Goal: Task Accomplishment & Management: Manage account settings

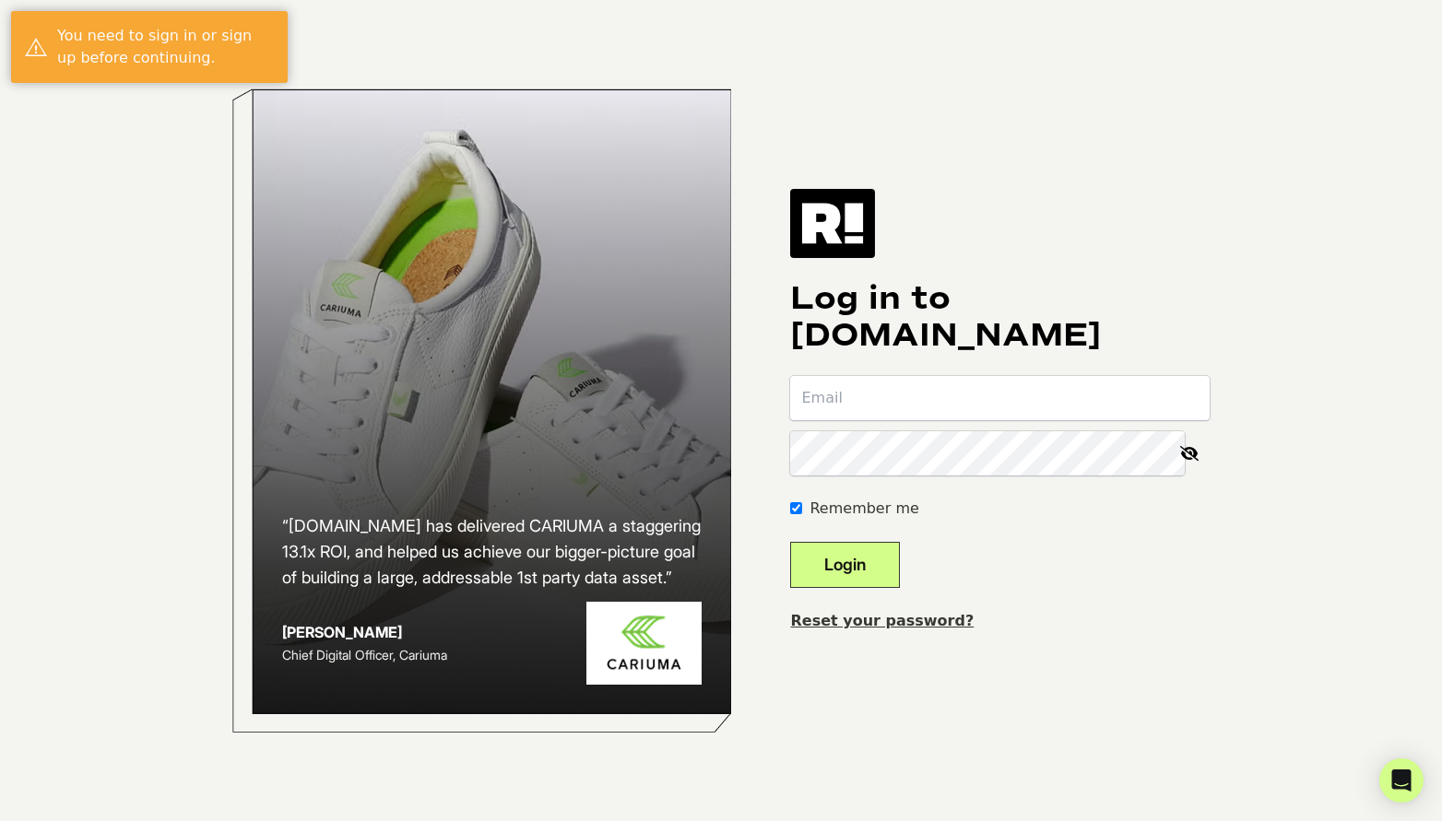
type input "dustin@ellievailjewelry.com"
click at [874, 563] on button "Login" at bounding box center [845, 565] width 110 height 46
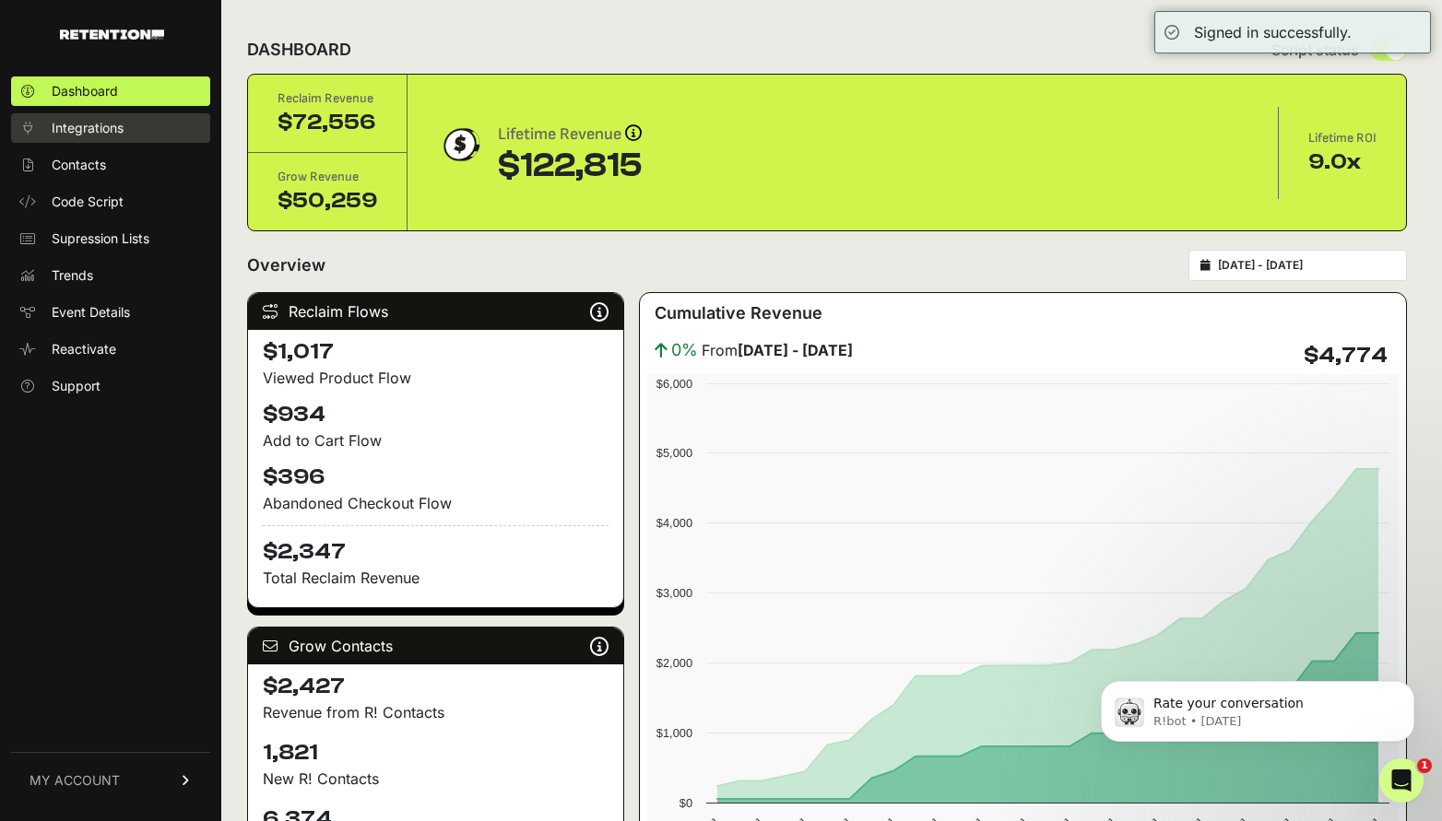
click at [90, 132] on span "Integrations" at bounding box center [88, 128] width 72 height 18
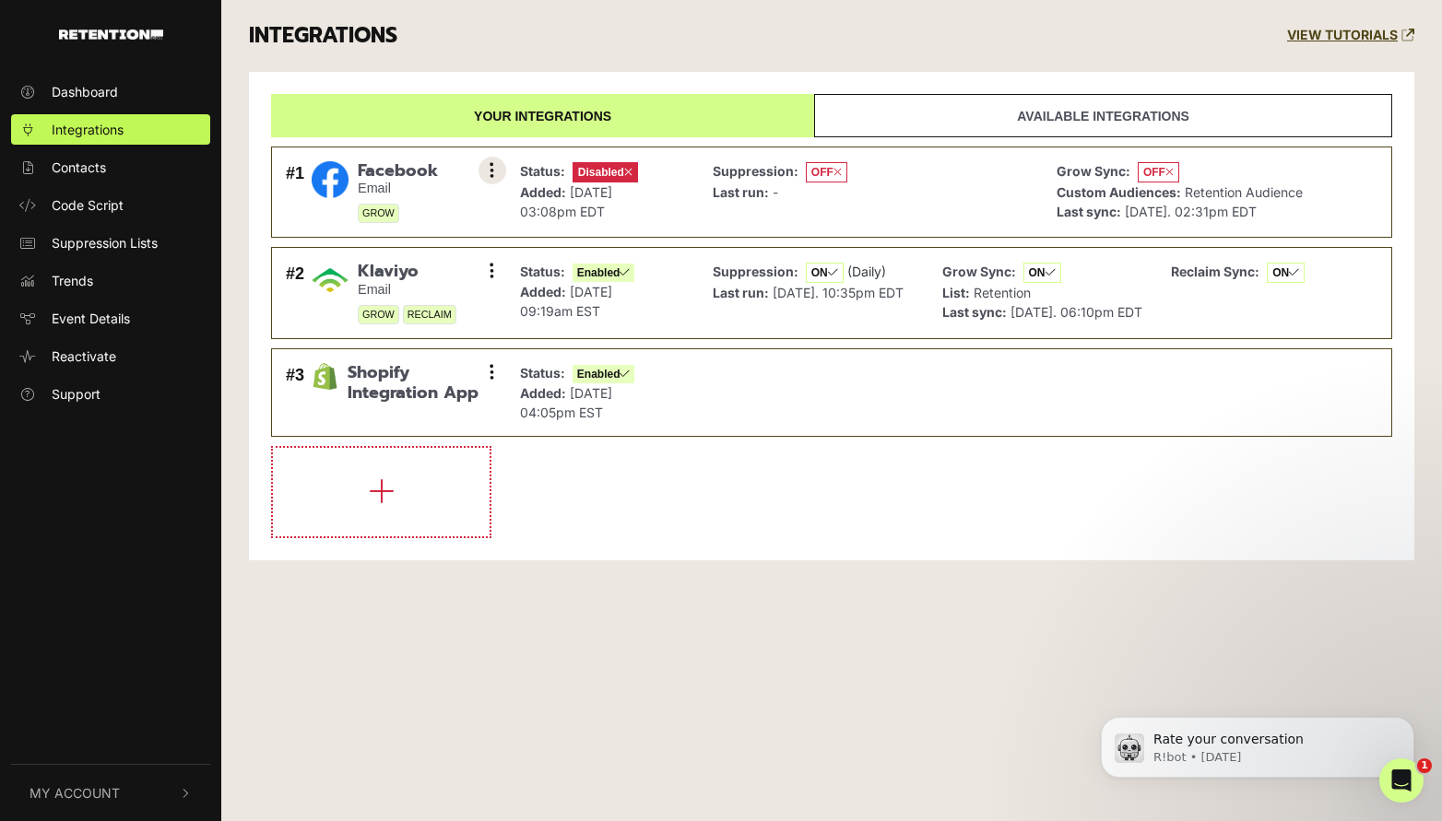
click at [490, 174] on icon at bounding box center [492, 170] width 5 height 18
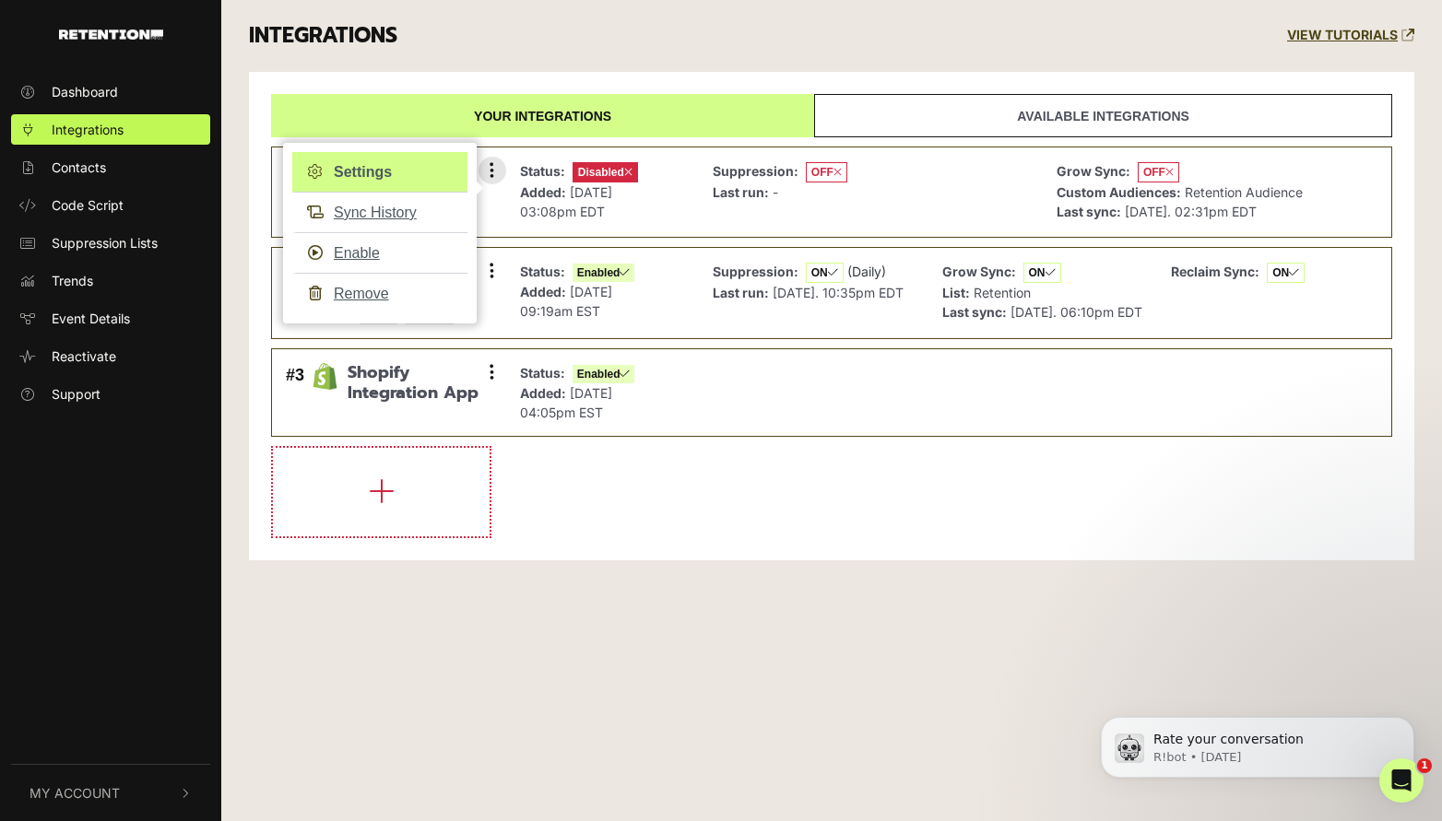
click at [375, 172] on link "Settings" at bounding box center [379, 172] width 175 height 41
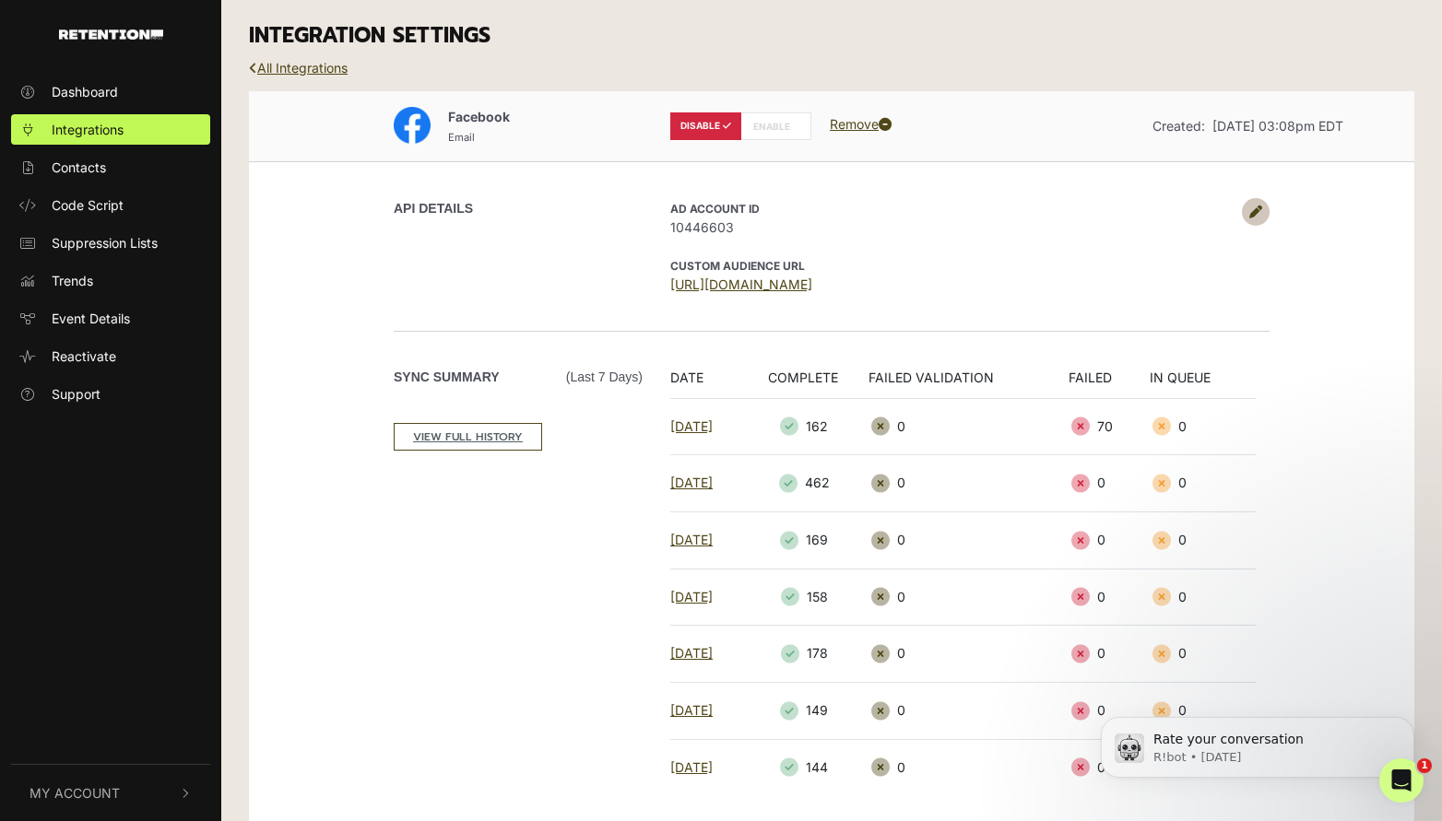
click at [1250, 206] on icon at bounding box center [1255, 212] width 13 height 13
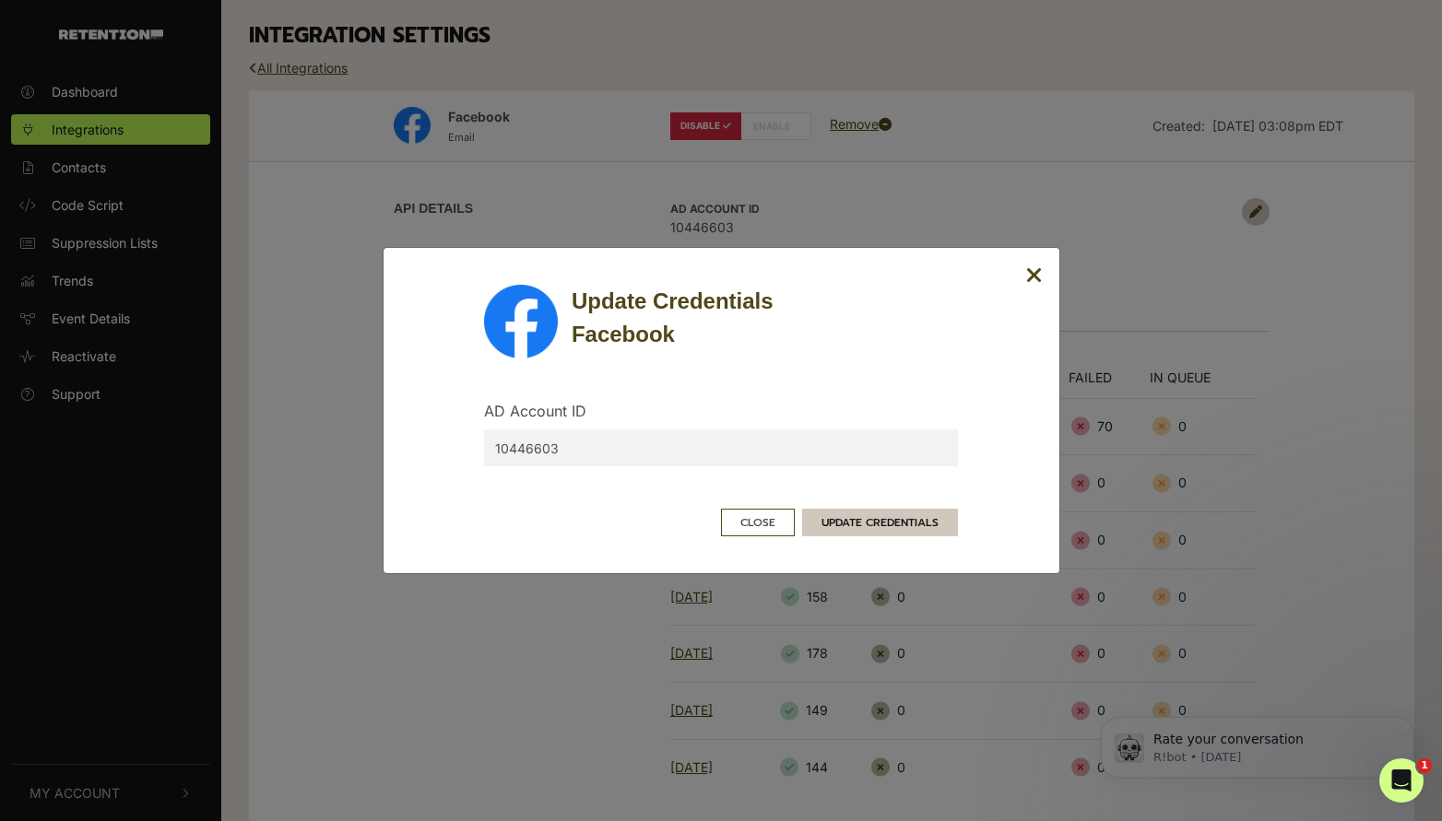
click at [921, 536] on div "Update Credentials Facebook AD Account ID 10446603 Close UPDATE CREDENTIALS" at bounding box center [722, 410] width 678 height 327
click at [902, 521] on button "UPDATE CREDENTIALS" at bounding box center [880, 523] width 156 height 28
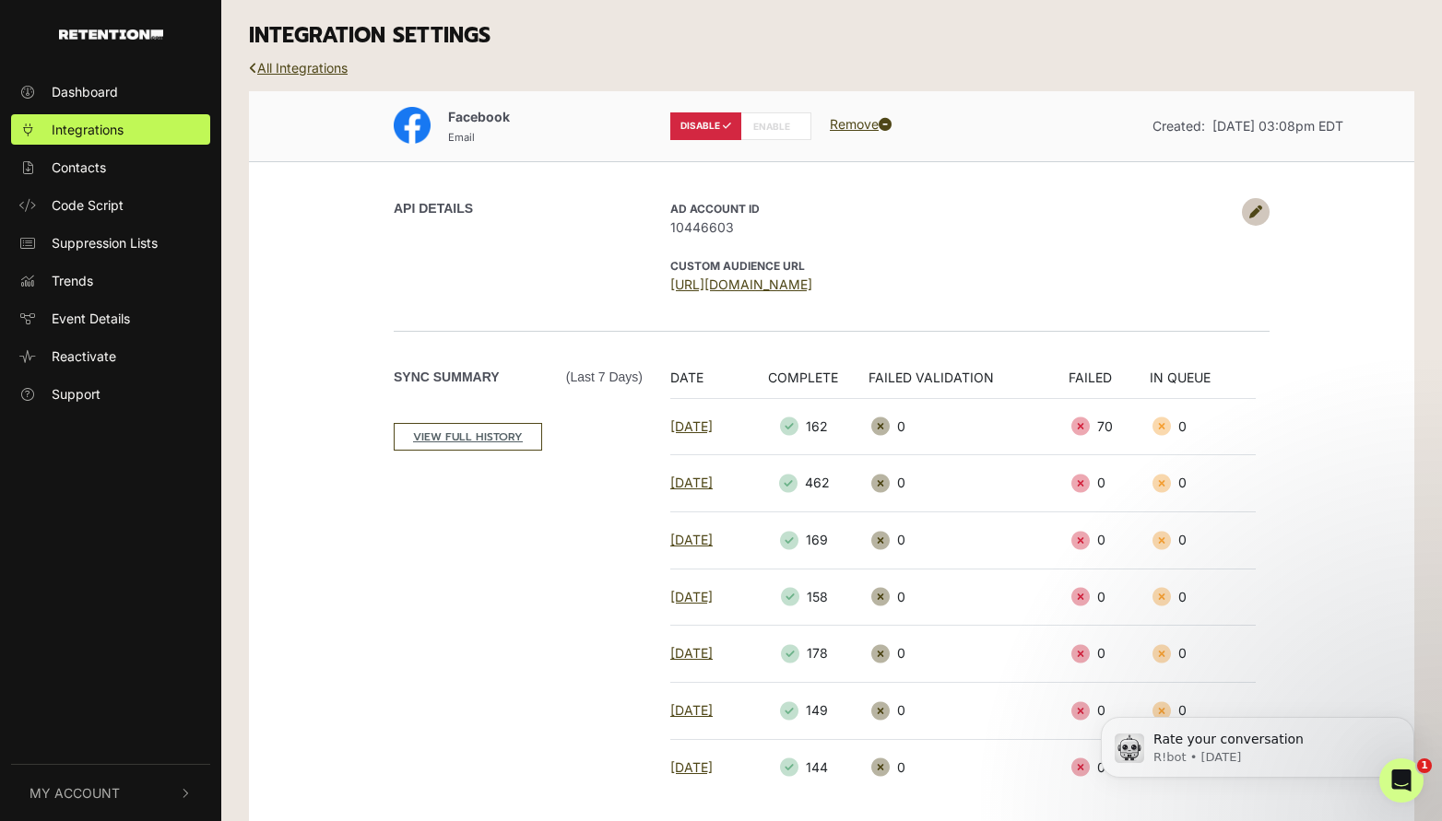
click at [1254, 207] on icon at bounding box center [1255, 212] width 13 height 13
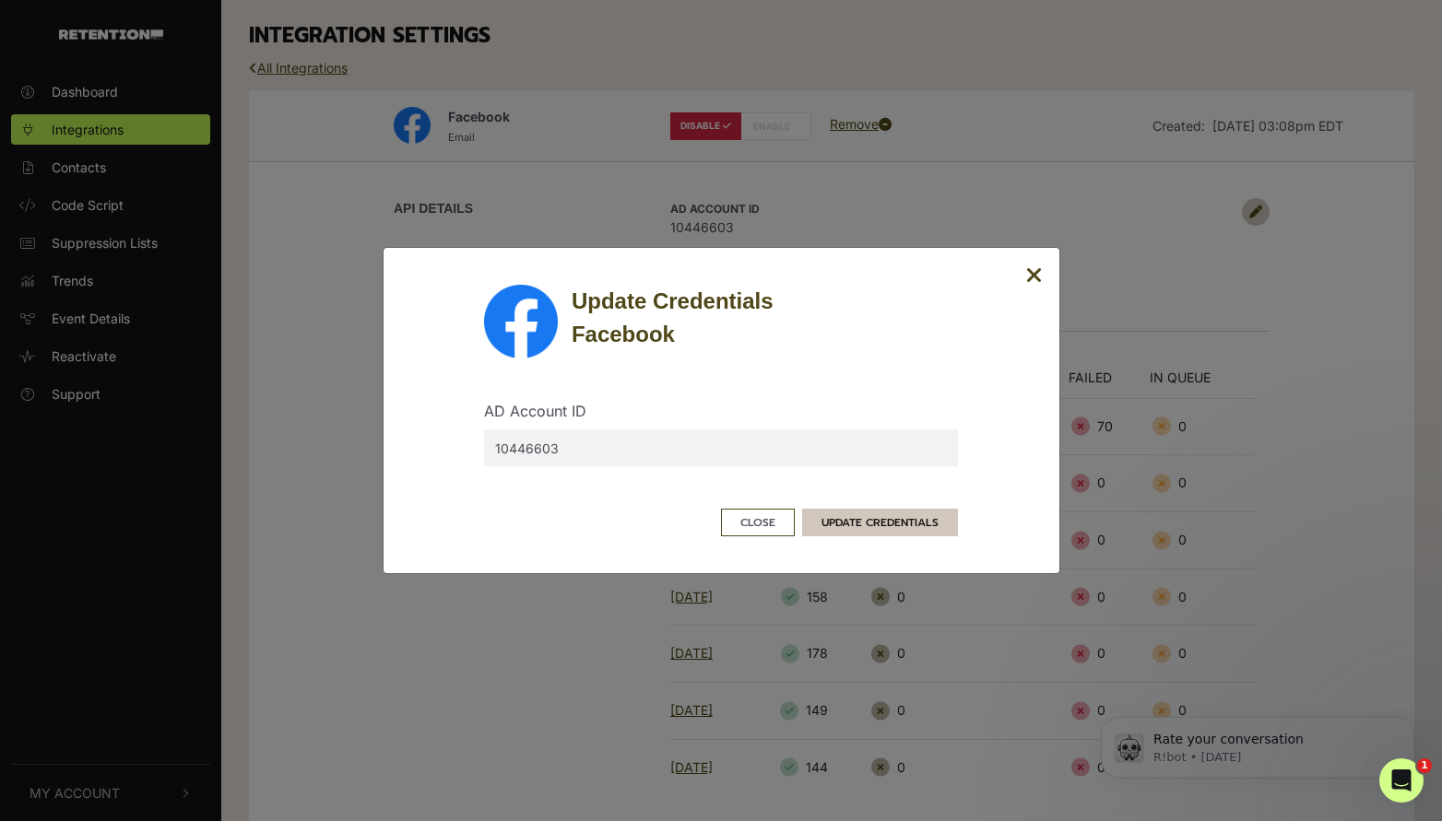
click at [900, 518] on button "UPDATE CREDENTIALS" at bounding box center [880, 523] width 156 height 28
click at [890, 523] on button "UPDATE CREDENTIALS" at bounding box center [880, 523] width 156 height 28
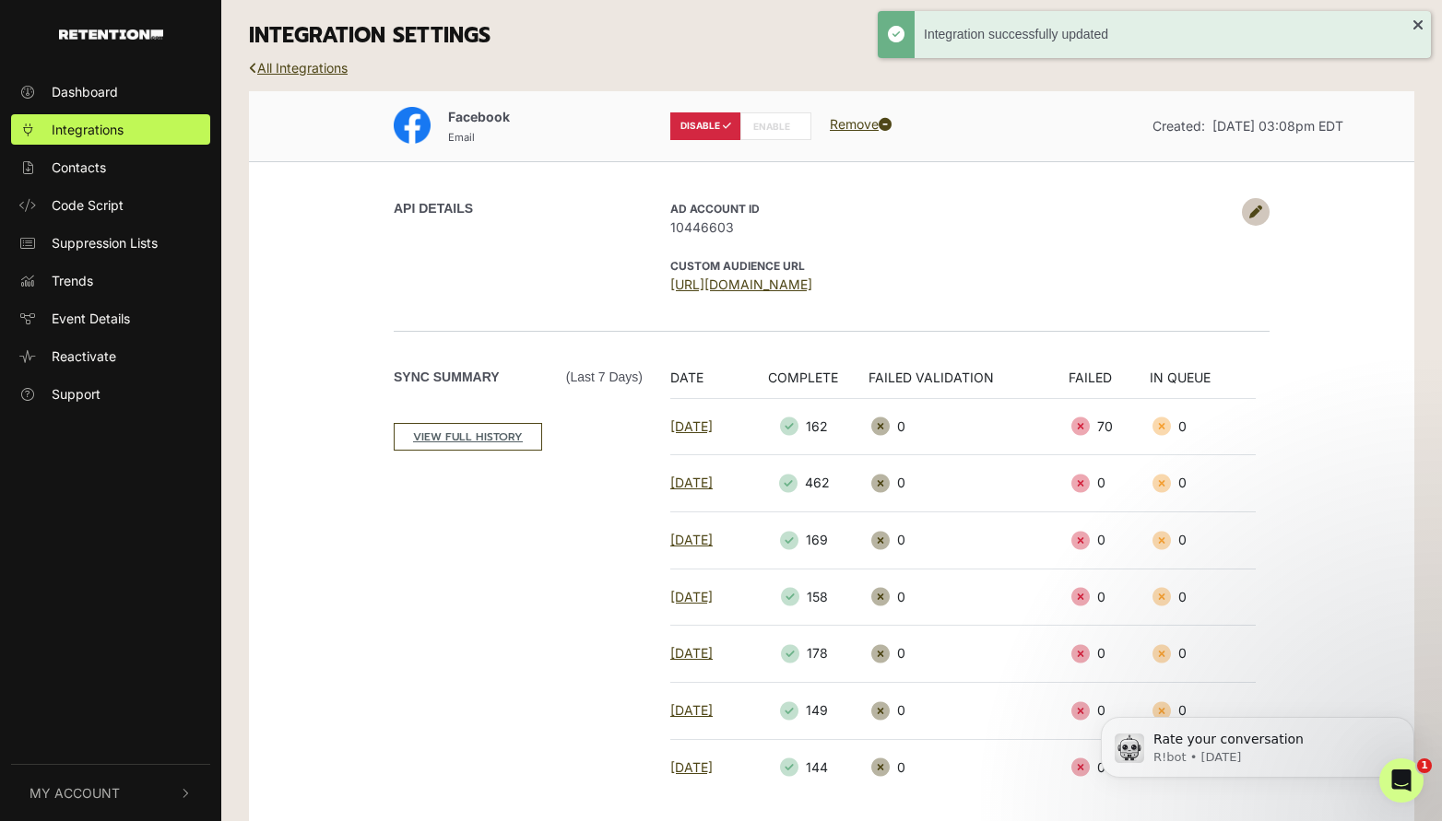
click at [758, 122] on label "ENABLE" at bounding box center [775, 126] width 71 height 28
radio input "false"
radio input "true"
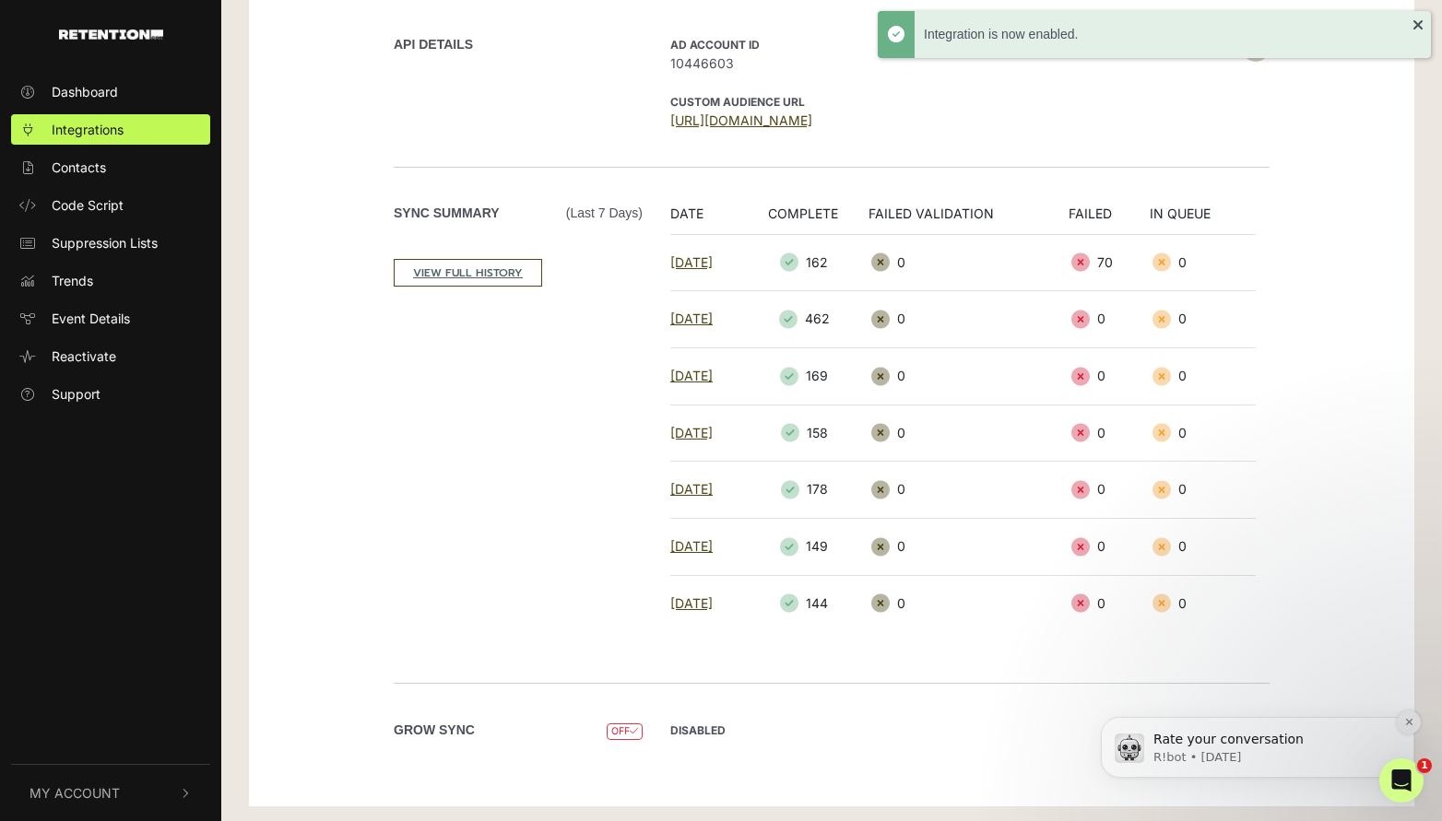
click at [1405, 720] on icon "Dismiss notification" at bounding box center [1408, 722] width 6 height 6
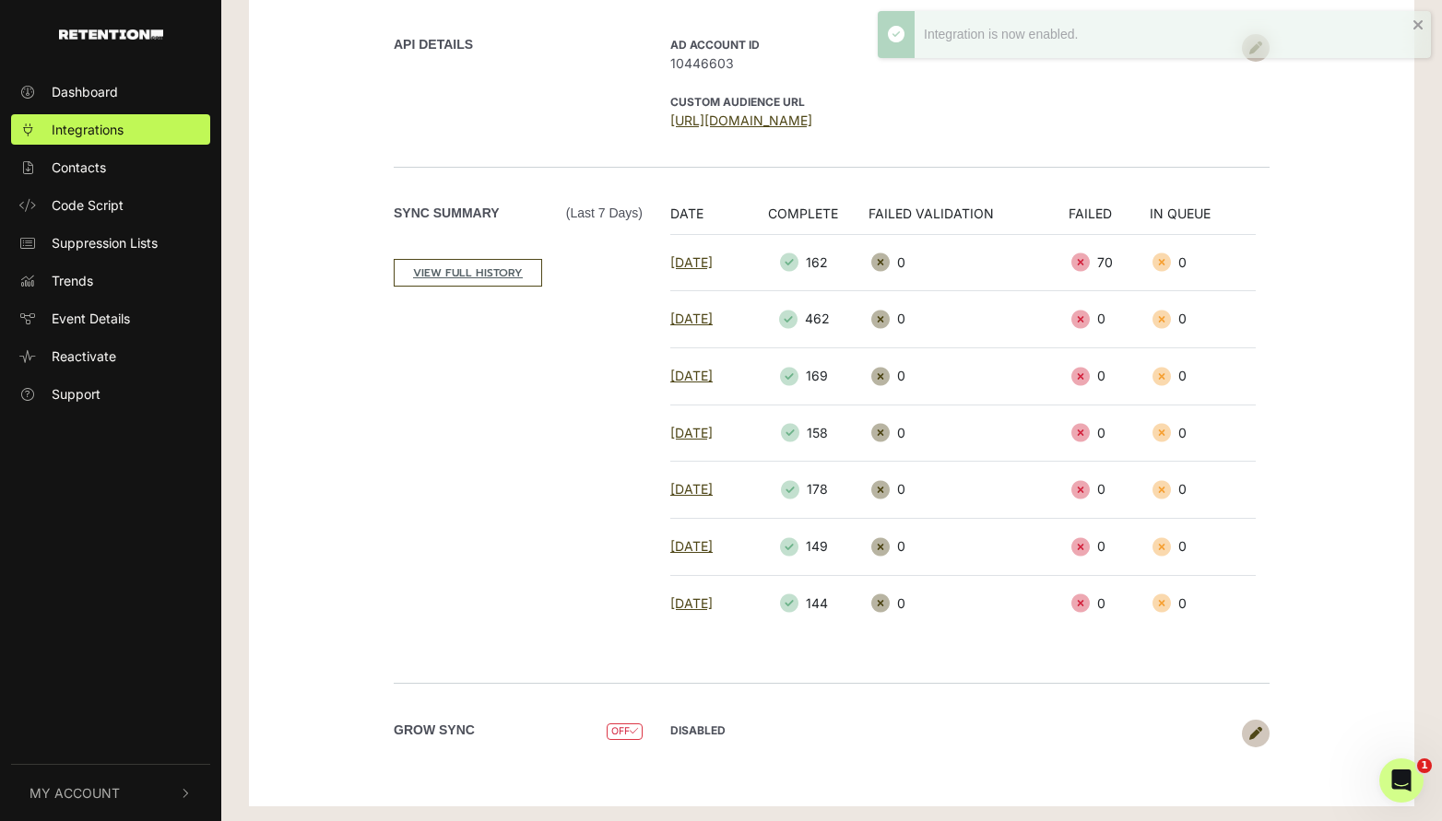
click at [1250, 727] on icon at bounding box center [1255, 733] width 13 height 13
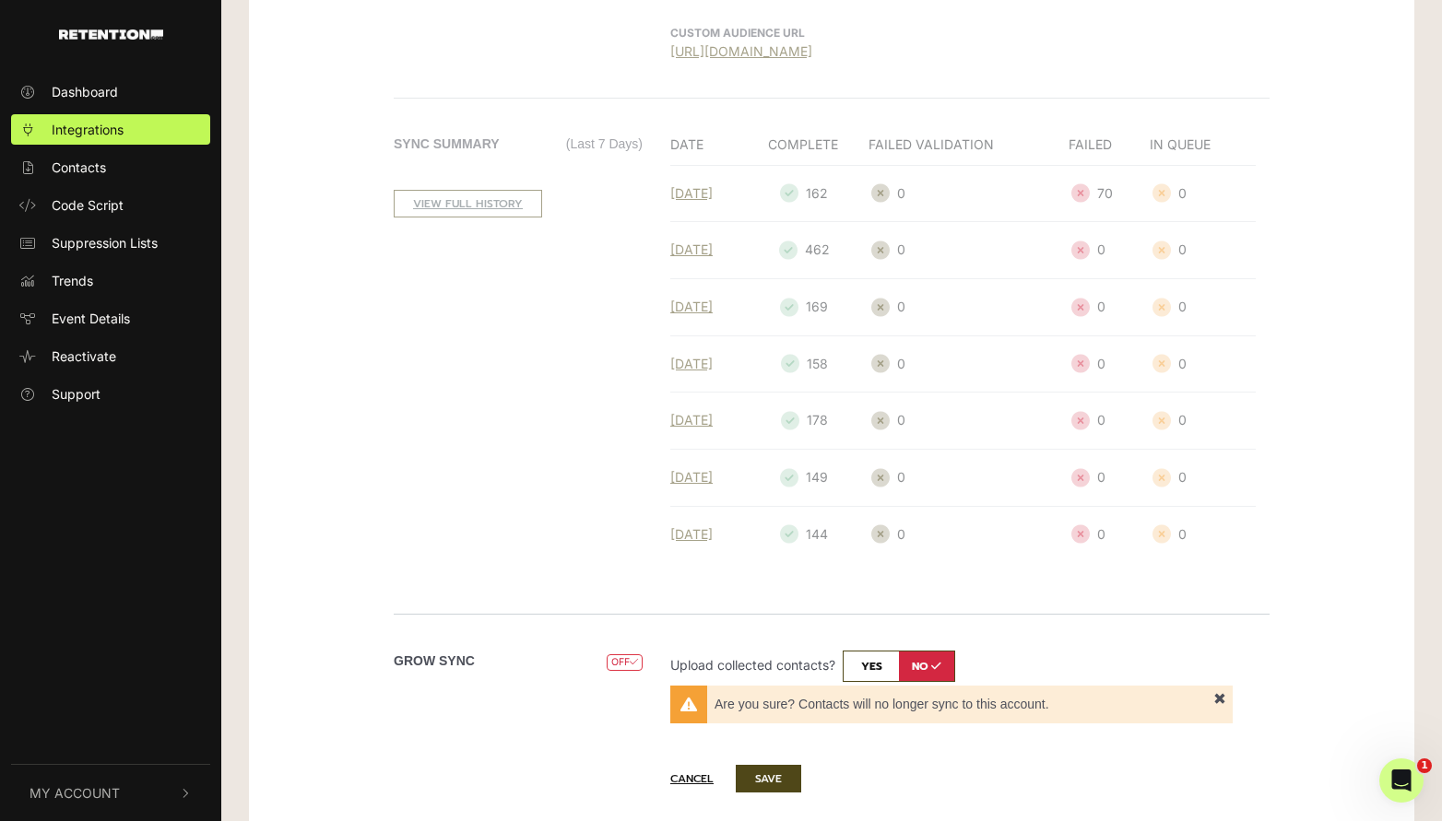
scroll to position [287, 0]
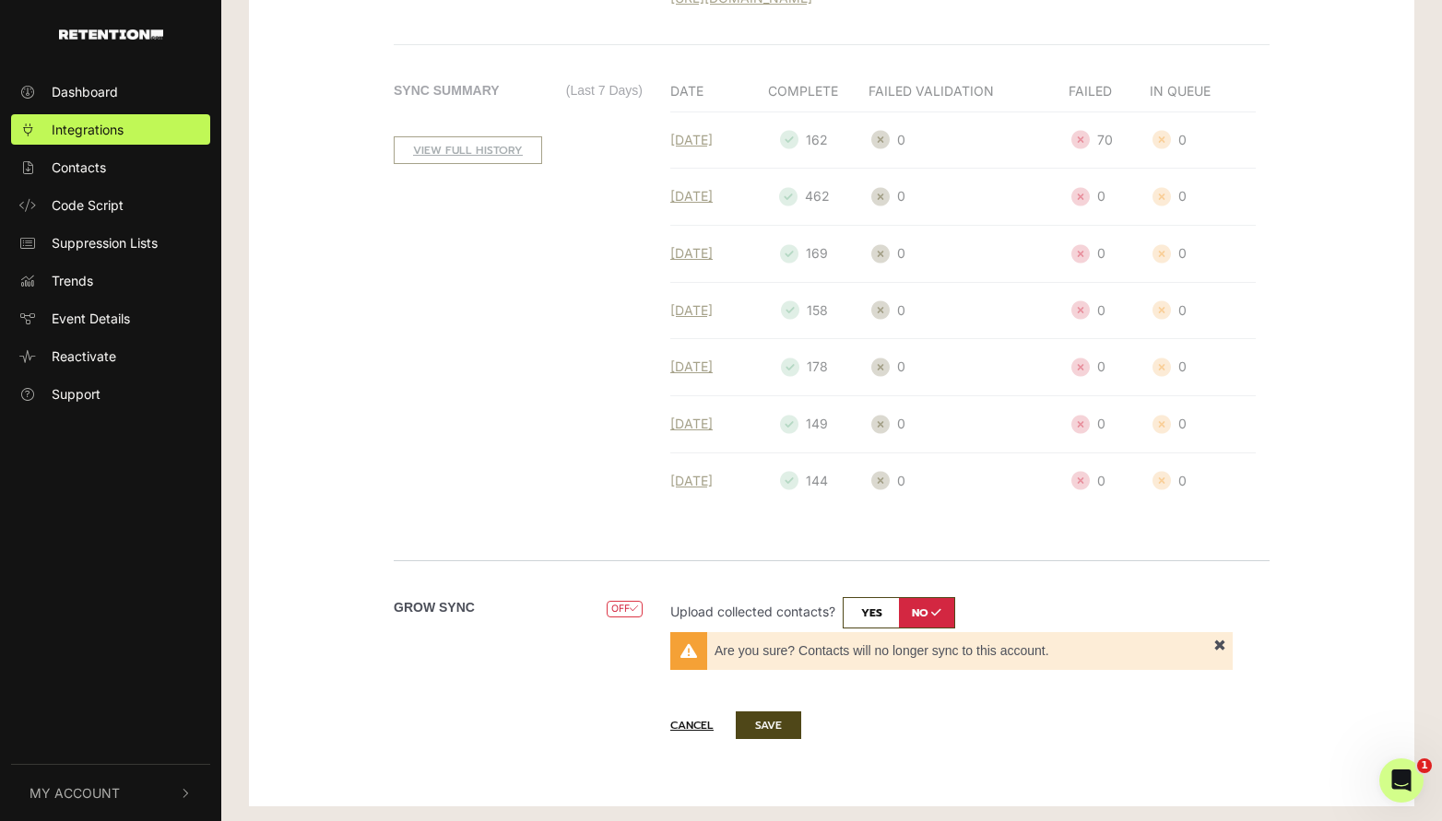
click at [880, 611] on input "checkbox" at bounding box center [899, 612] width 112 height 31
checkbox input "true"
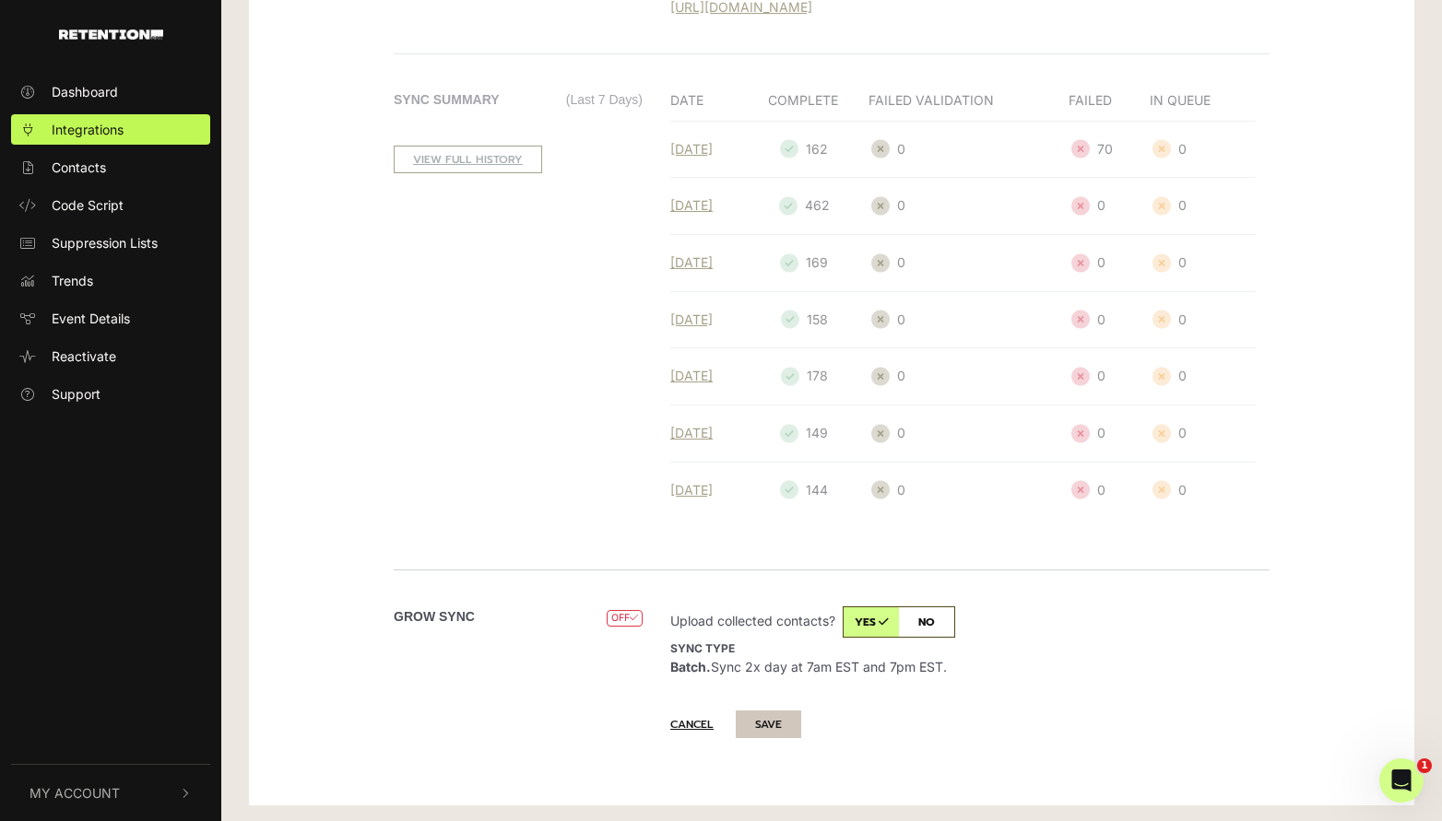
click at [782, 717] on button "SAVE" at bounding box center [768, 725] width 65 height 28
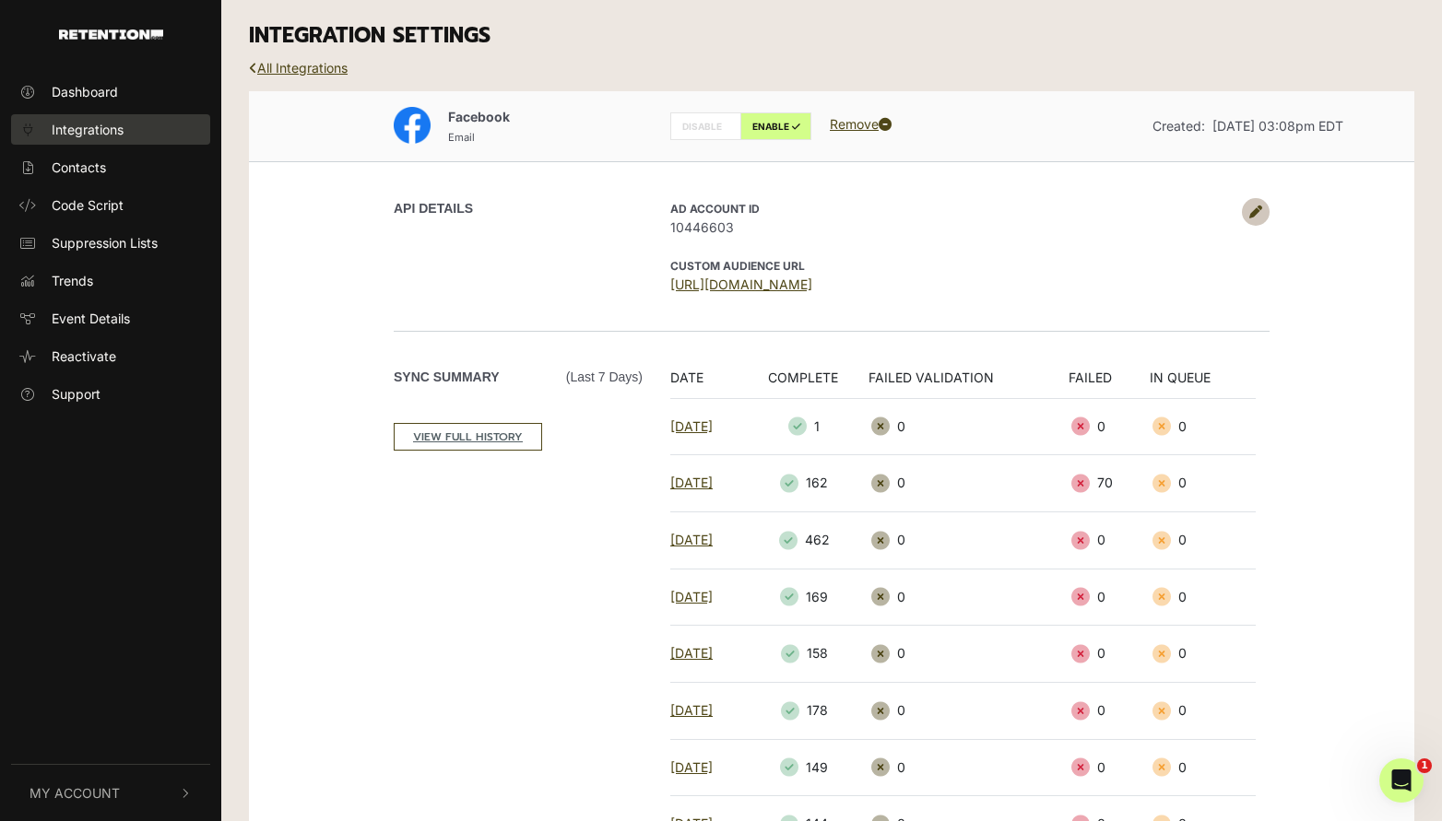
click at [140, 122] on link "Integrations" at bounding box center [110, 129] width 199 height 30
